Goal: Transaction & Acquisition: Purchase product/service

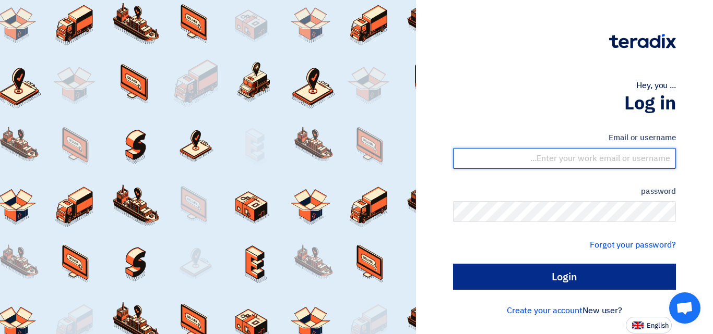
type input "[EMAIL_ADDRESS][DOMAIN_NAME]"
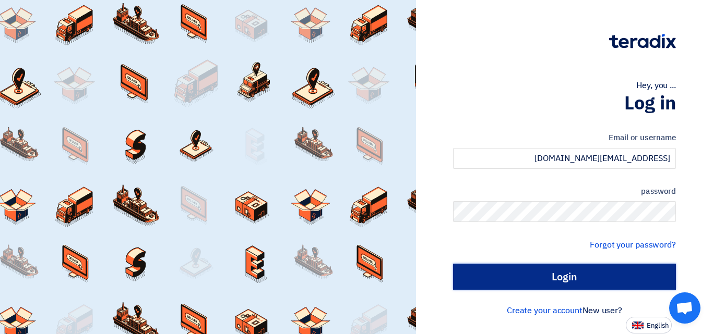
click at [618, 276] on input "Login" at bounding box center [564, 277] width 223 height 26
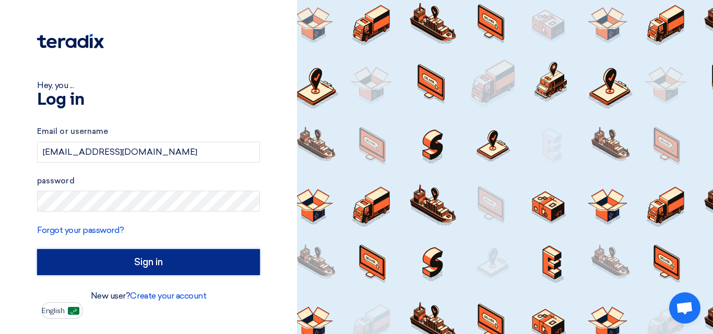
type input "Sign in"
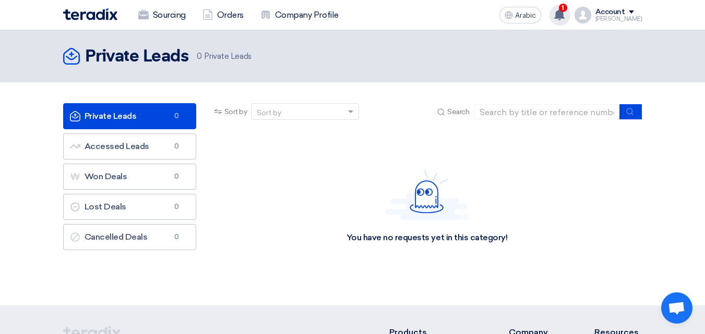
click at [564, 13] on use at bounding box center [559, 14] width 10 height 11
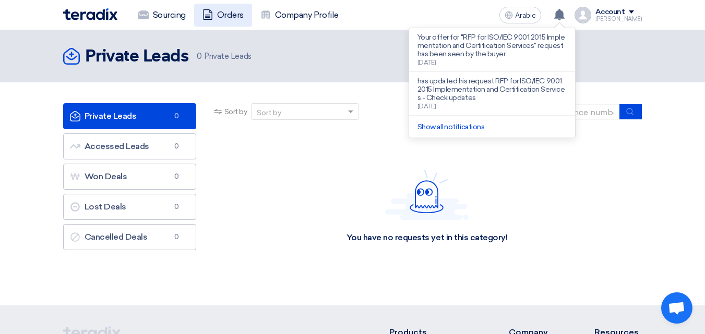
click at [222, 17] on font "Orders" at bounding box center [230, 15] width 27 height 10
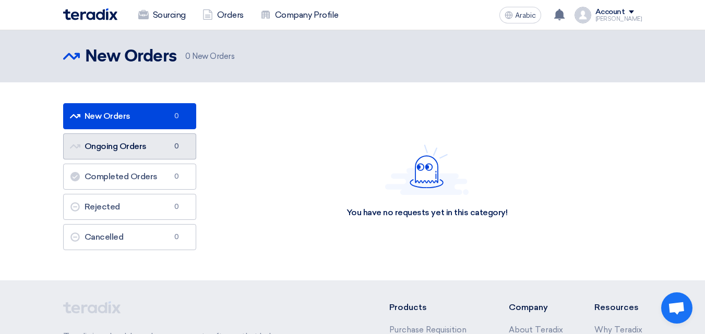
click at [130, 153] on link "Ongoing Orders Ongoing Orders 0" at bounding box center [129, 147] width 133 height 26
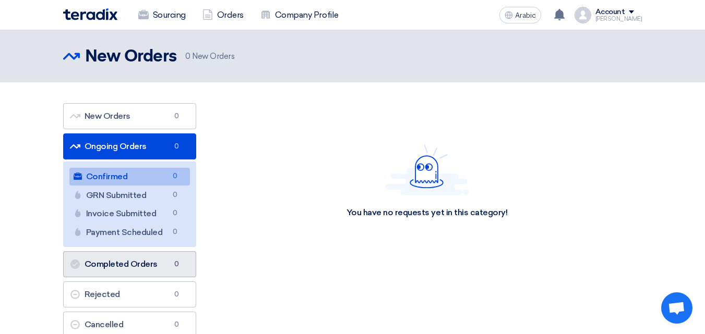
click at [122, 273] on link "Completed Orders Completed Orders 0" at bounding box center [129, 264] width 133 height 26
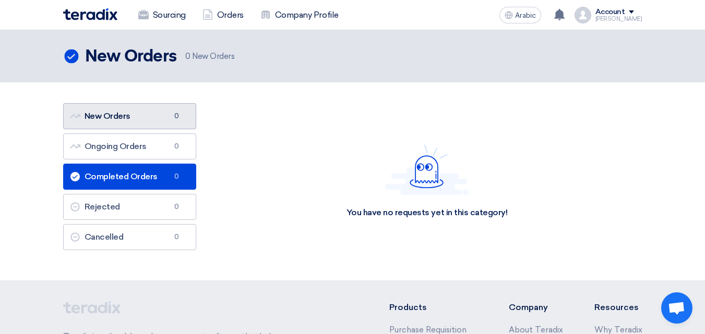
click at [128, 118] on font "New Orders" at bounding box center [108, 116] width 46 height 10
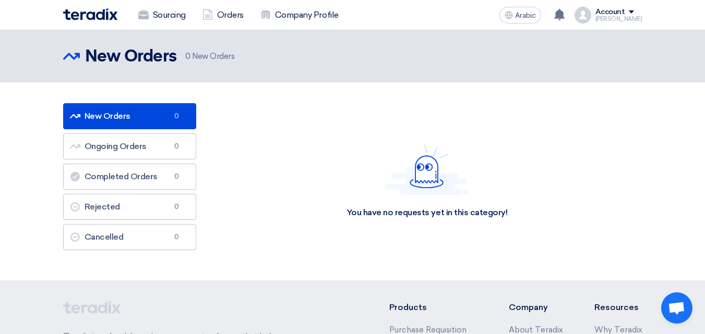
click at [116, 15] on img at bounding box center [90, 14] width 54 height 12
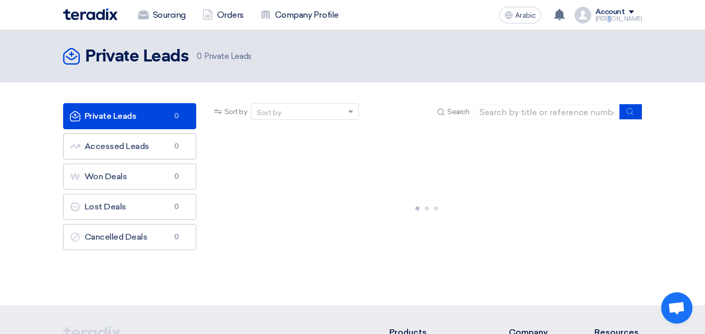
click at [622, 18] on font "[PERSON_NAME]" at bounding box center [618, 19] width 47 height 7
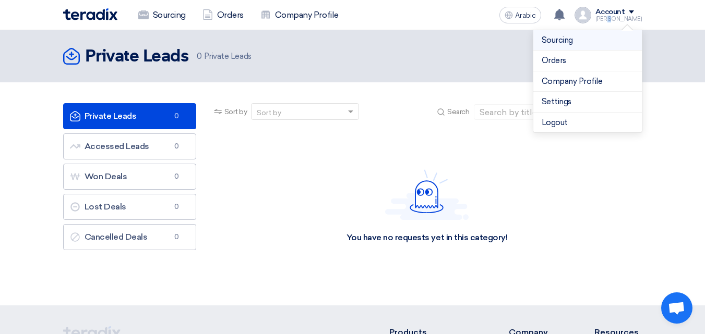
click at [558, 40] on font "Sourcing" at bounding box center [556, 39] width 31 height 9
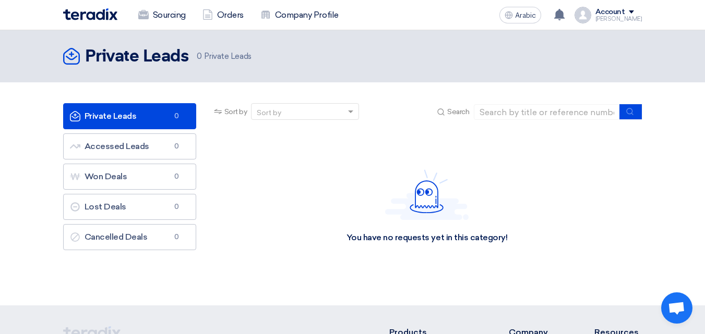
click at [640, 9] on div "Account" at bounding box center [618, 12] width 47 height 9
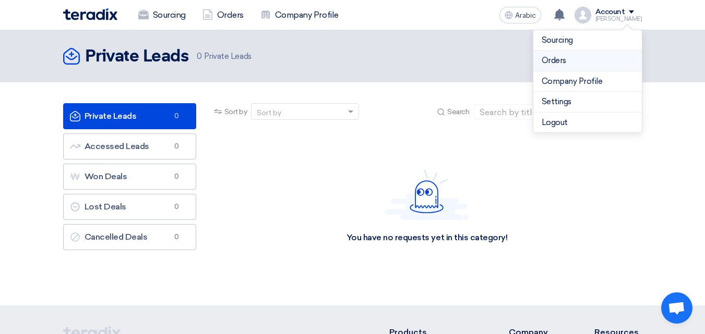
click at [579, 58] on link "Orders" at bounding box center [587, 61] width 92 height 12
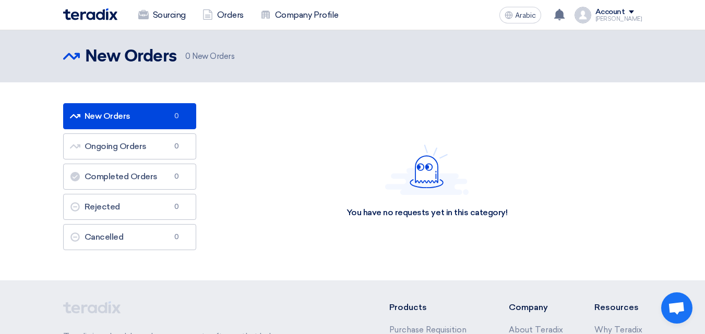
click at [619, 13] on font "Account" at bounding box center [610, 11] width 30 height 9
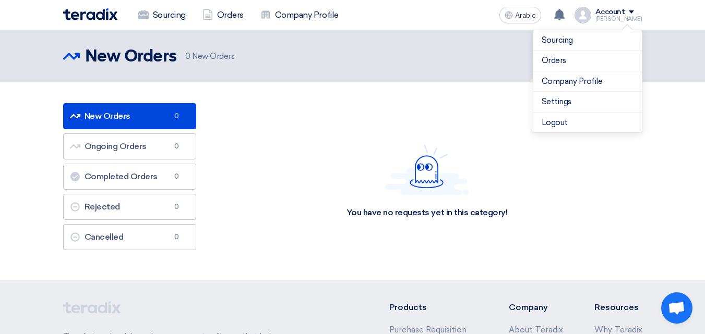
click at [413, 115] on div "You have no requests yet in this category!" at bounding box center [427, 181] width 430 height 156
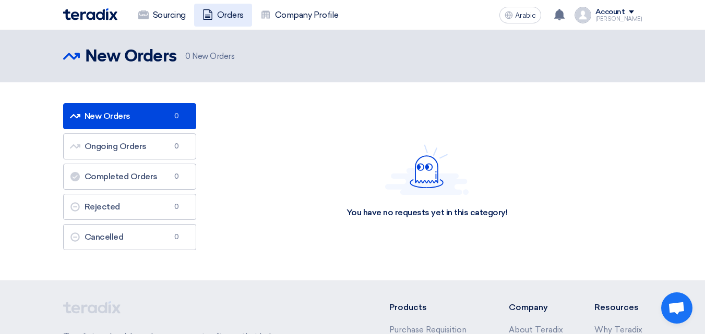
click at [229, 18] on font "Orders" at bounding box center [230, 15] width 27 height 10
click at [166, 17] on font "Sourcing" at bounding box center [169, 15] width 33 height 10
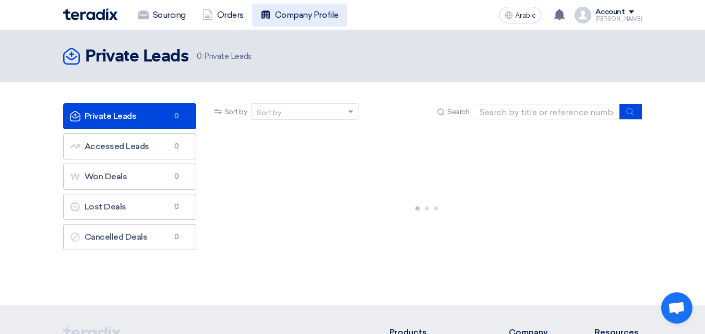
click at [299, 24] on link "Company Profile" at bounding box center [299, 15] width 95 height 23
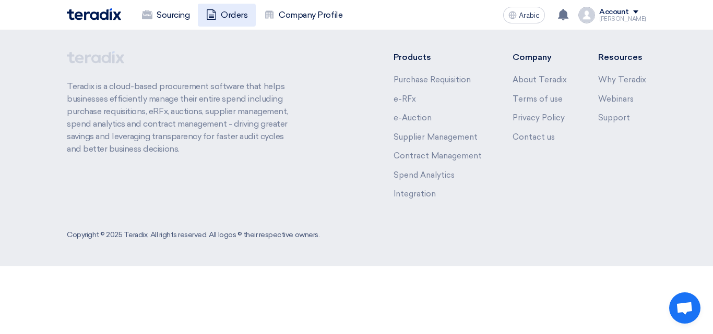
click at [234, 21] on font "Orders" at bounding box center [234, 15] width 27 height 13
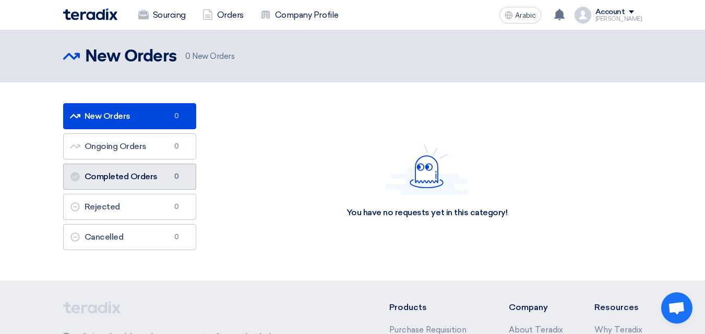
click at [126, 171] on link "Completed Orders Completed Orders 0" at bounding box center [129, 177] width 133 height 26
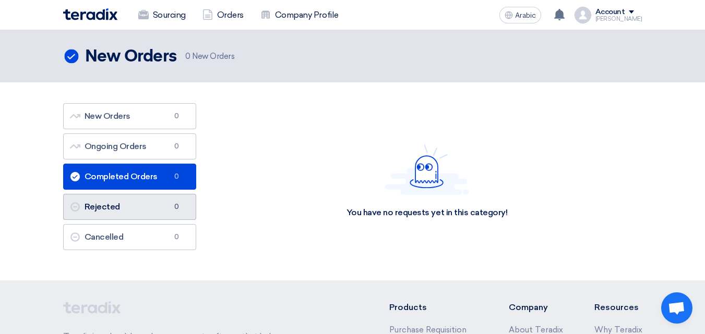
click at [141, 212] on link "Rejected Rejected 0" at bounding box center [129, 207] width 133 height 26
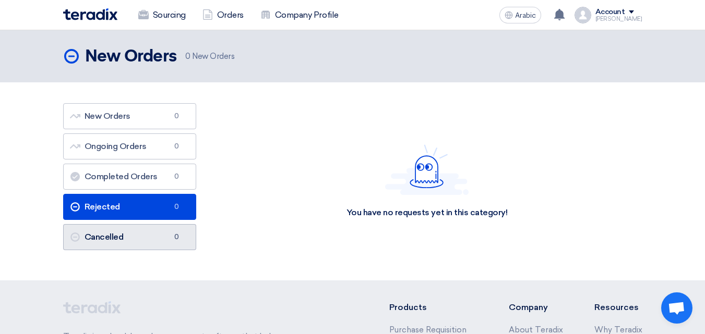
click at [148, 240] on link "Cancelled Cancelled 0" at bounding box center [129, 237] width 133 height 26
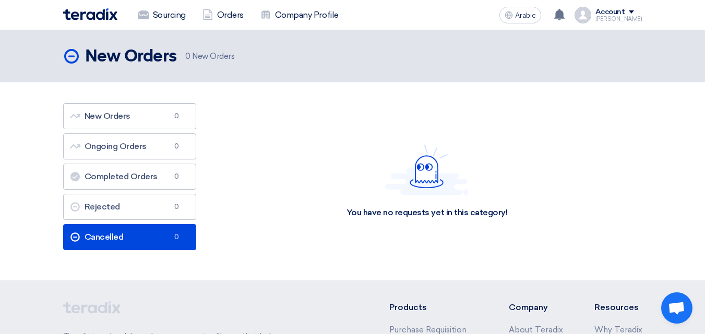
click at [102, 14] on img at bounding box center [90, 14] width 54 height 12
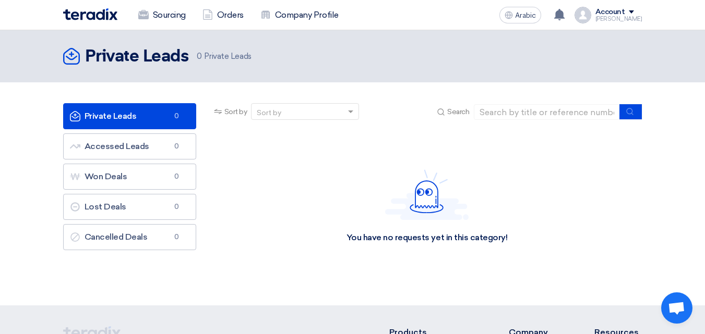
click at [98, 13] on img at bounding box center [90, 14] width 54 height 12
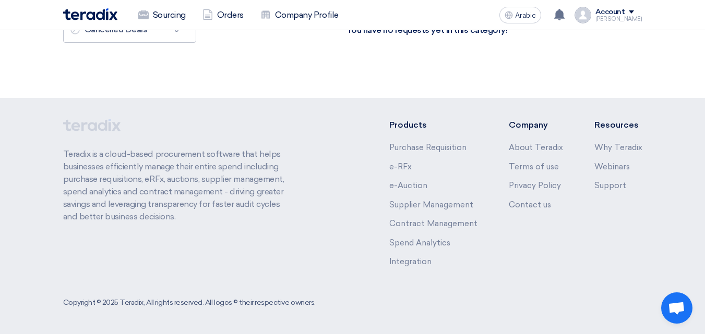
scroll to position [51, 0]
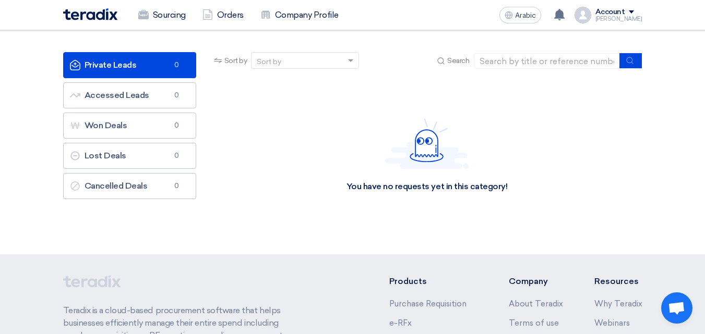
click at [608, 23] on div "Arabic A Your offer for "RFP for ISO/IEC 9001:2015 Implementation and Certifica…" at bounding box center [568, 15] width 147 height 21
click at [616, 16] on font "[PERSON_NAME]" at bounding box center [618, 19] width 47 height 7
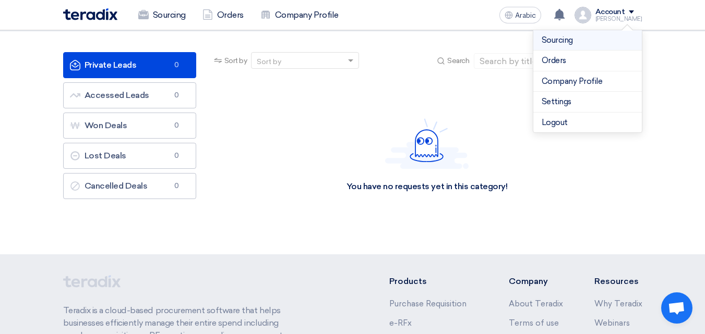
click at [558, 42] on font "Sourcing" at bounding box center [556, 39] width 31 height 9
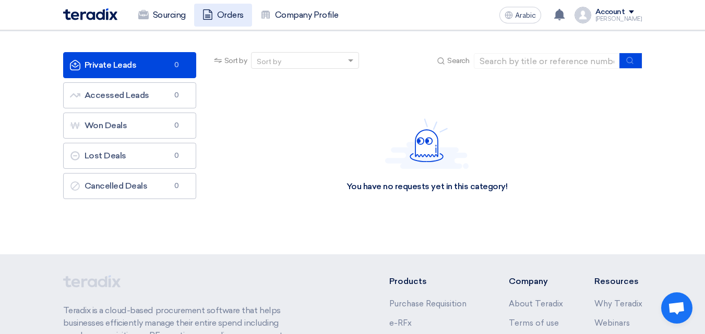
click at [225, 18] on font "Orders" at bounding box center [230, 15] width 27 height 10
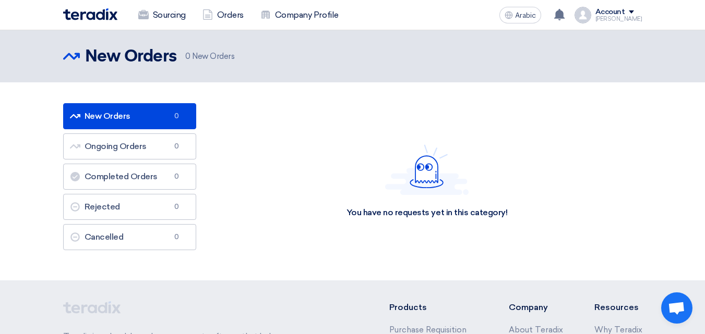
click at [610, 9] on font "Account" at bounding box center [610, 11] width 30 height 9
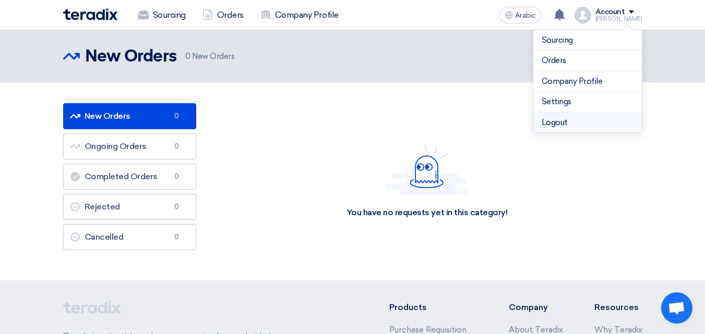
click at [567, 119] on font "Logout" at bounding box center [554, 122] width 26 height 9
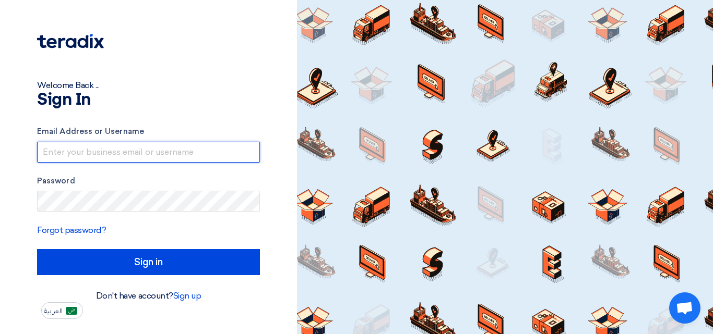
type input "[EMAIL_ADDRESS][DOMAIN_NAME]"
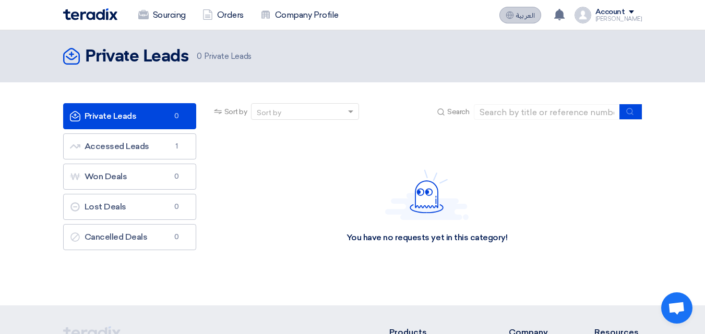
click at [531, 18] on span "العربية" at bounding box center [525, 15] width 19 height 7
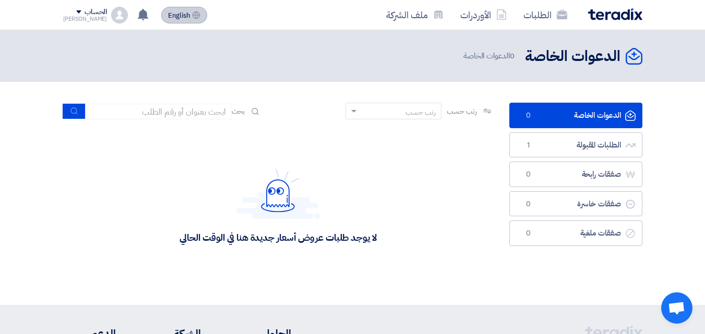
click at [171, 18] on span "English" at bounding box center [179, 15] width 22 height 7
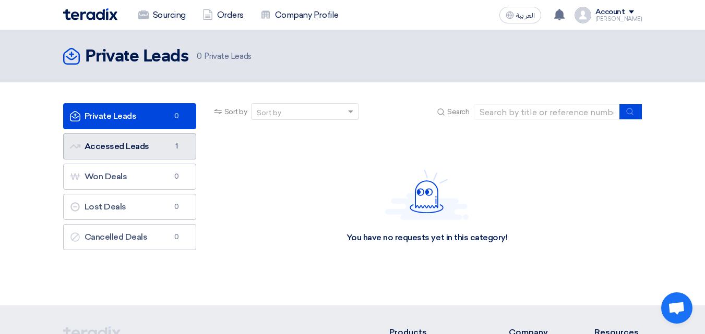
click at [149, 147] on link "Accessed Leads Accessed Leads 1" at bounding box center [129, 147] width 133 height 26
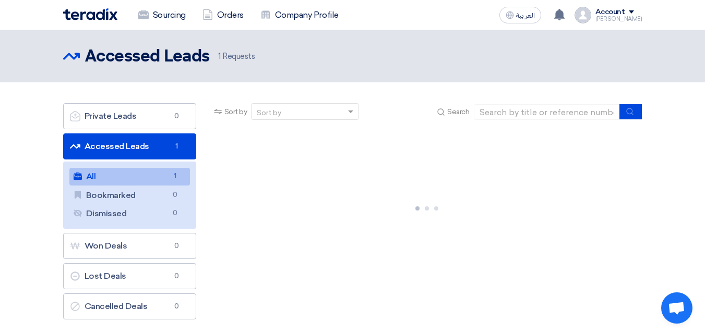
click at [135, 169] on link "All All 1" at bounding box center [129, 177] width 121 height 18
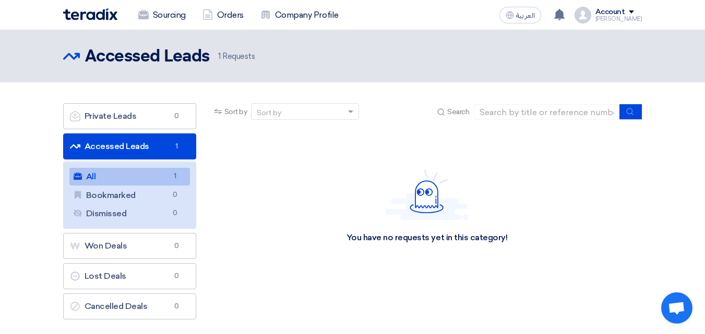
click at [135, 172] on link "All All 1" at bounding box center [129, 177] width 121 height 18
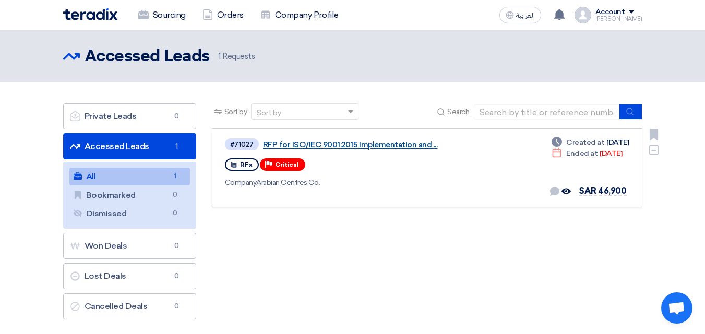
click at [309, 142] on link "RFP for ISO/IEC 9001:2015 Implementation and ..." at bounding box center [393, 144] width 261 height 9
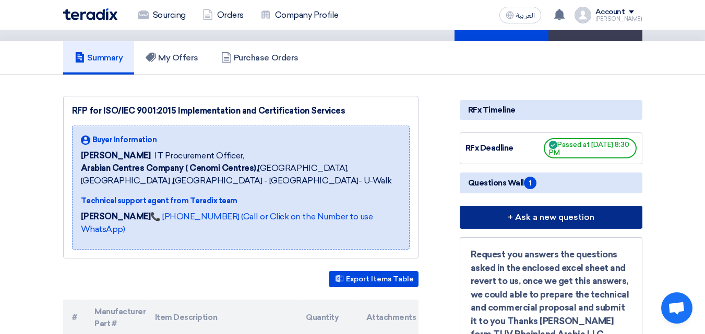
scroll to position [104, 0]
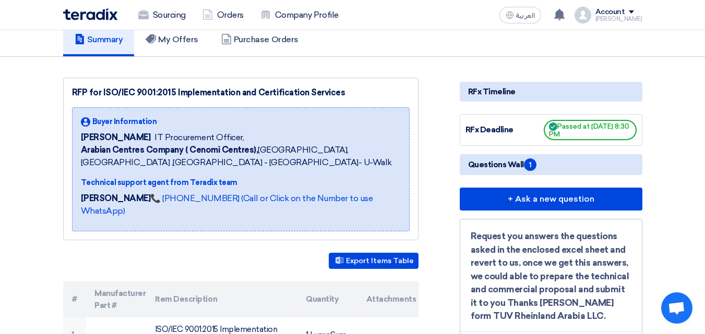
click at [542, 170] on h5 "Questions Wall 1" at bounding box center [551, 164] width 183 height 21
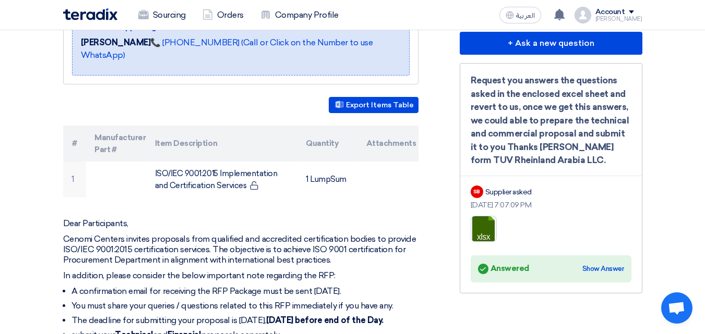
scroll to position [261, 0]
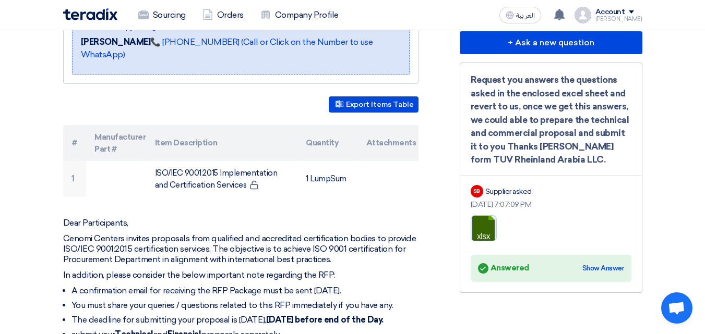
click at [483, 239] on link at bounding box center [512, 247] width 83 height 63
click at [592, 274] on div "Show Answer" at bounding box center [603, 268] width 42 height 10
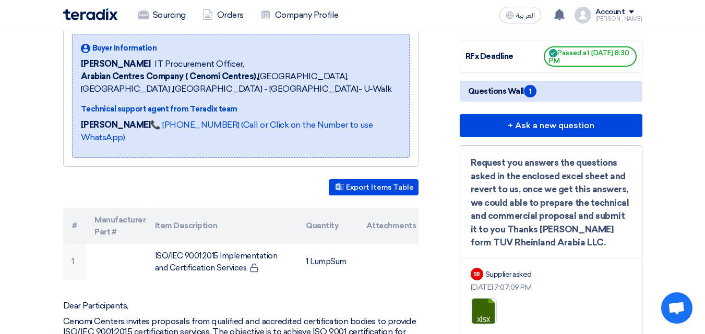
scroll to position [209, 0]
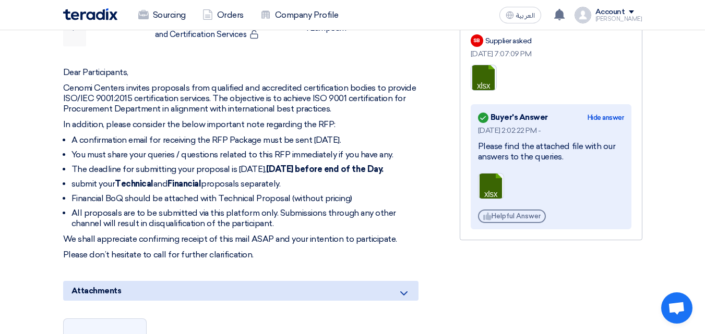
scroll to position [417, 0]
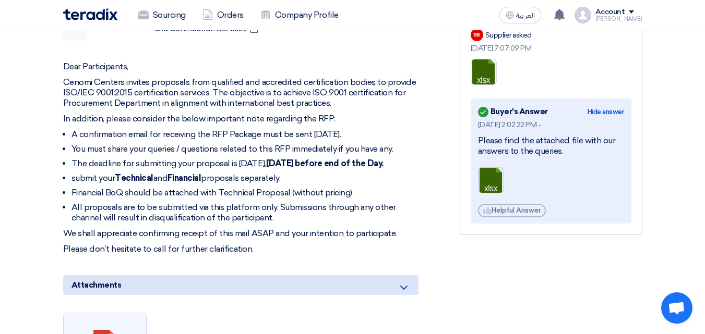
click at [490, 195] on link at bounding box center [519, 199] width 83 height 63
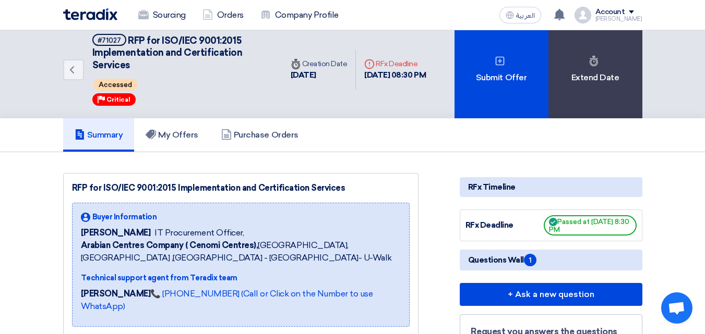
scroll to position [0, 0]
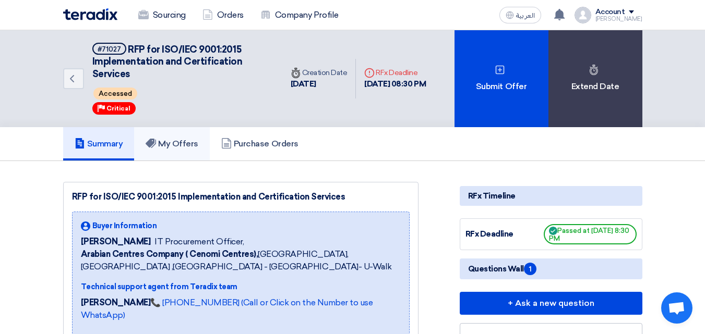
click at [194, 153] on link "My Offers" at bounding box center [172, 143] width 76 height 33
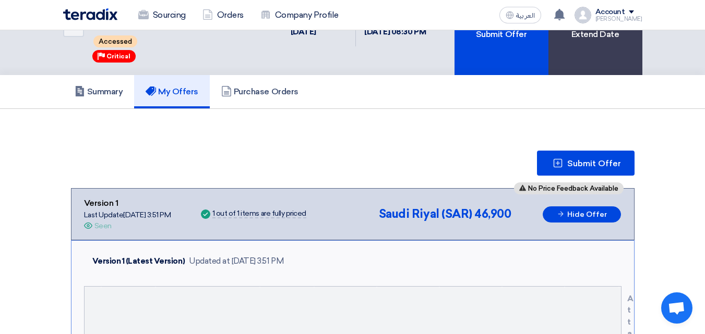
scroll to position [104, 0]
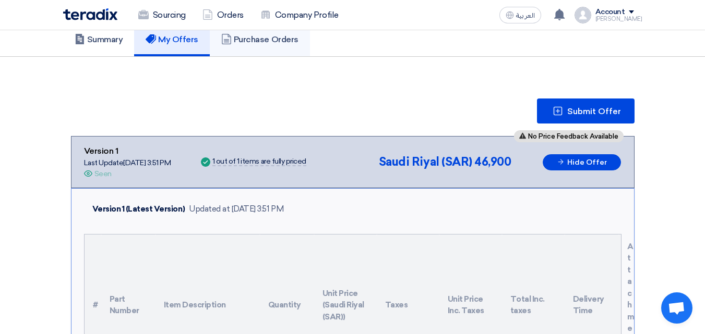
click at [249, 43] on h5 "Purchase Orders" at bounding box center [259, 39] width 77 height 10
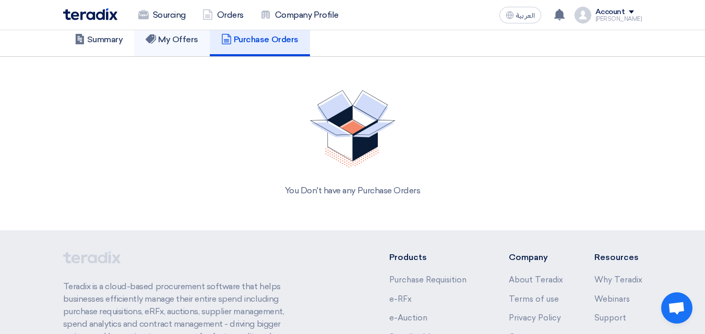
click at [198, 40] on h5 "My Offers" at bounding box center [172, 39] width 53 height 10
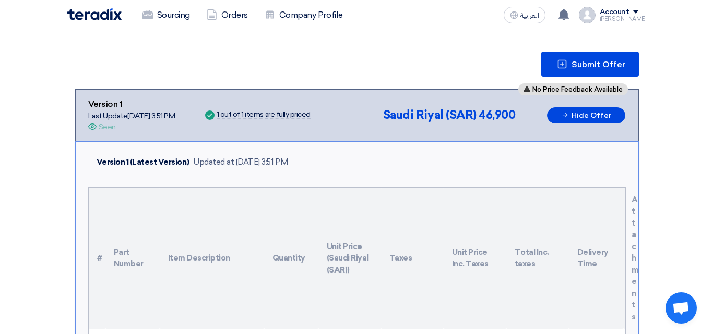
scroll to position [52, 0]
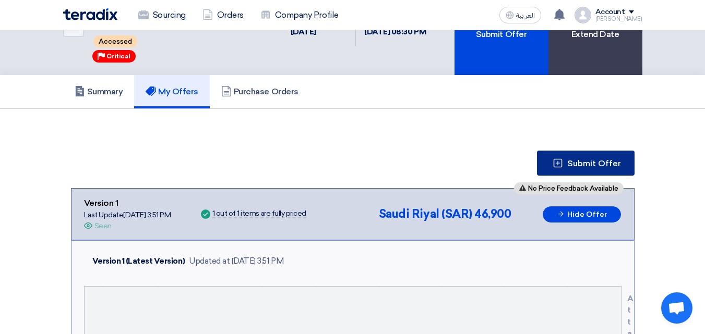
click at [571, 166] on span "Submit Offer" at bounding box center [594, 164] width 54 height 8
